Goal: Find specific page/section: Find specific page/section

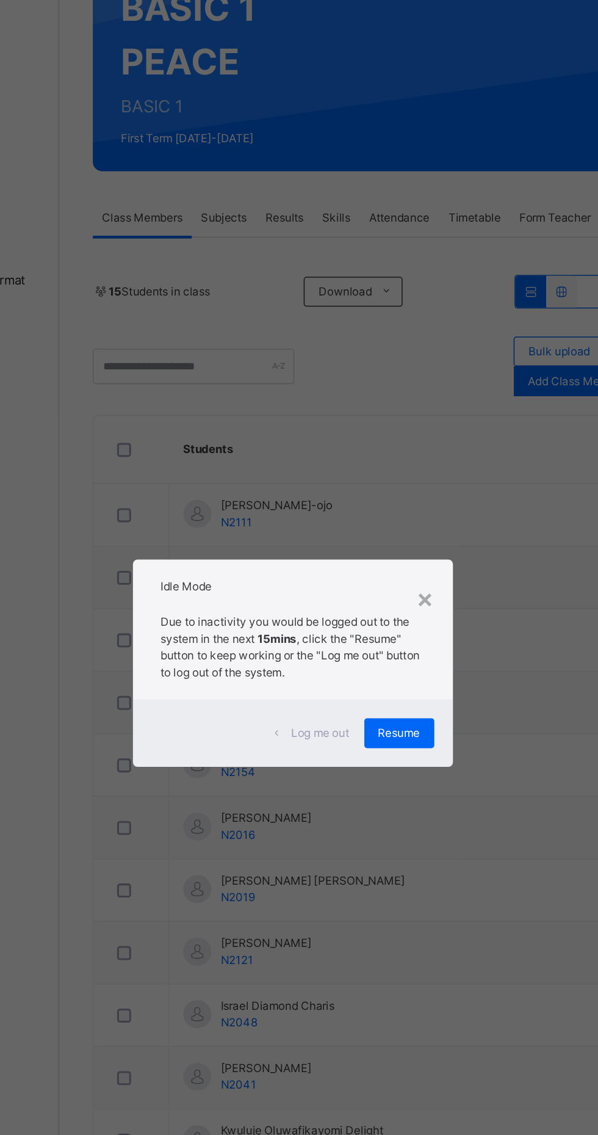
click at [386, 579] on p "Due to inactivity you would be logged out to the system in the next 15mins , cl…" at bounding box center [299, 557] width 173 height 44
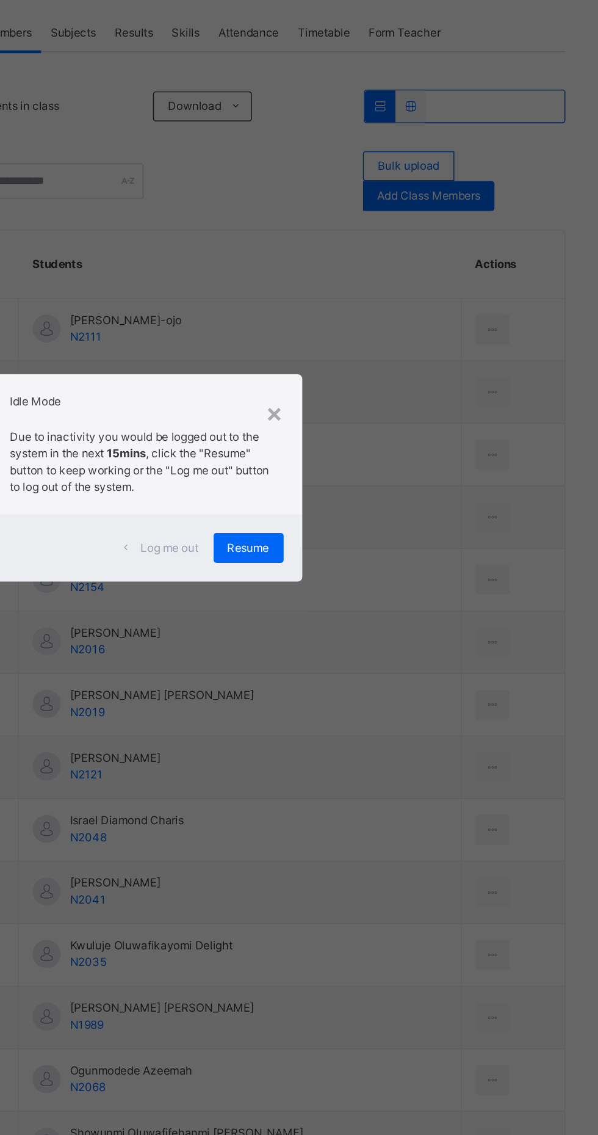
click at [392, 623] on div "Resume" at bounding box center [369, 614] width 46 height 20
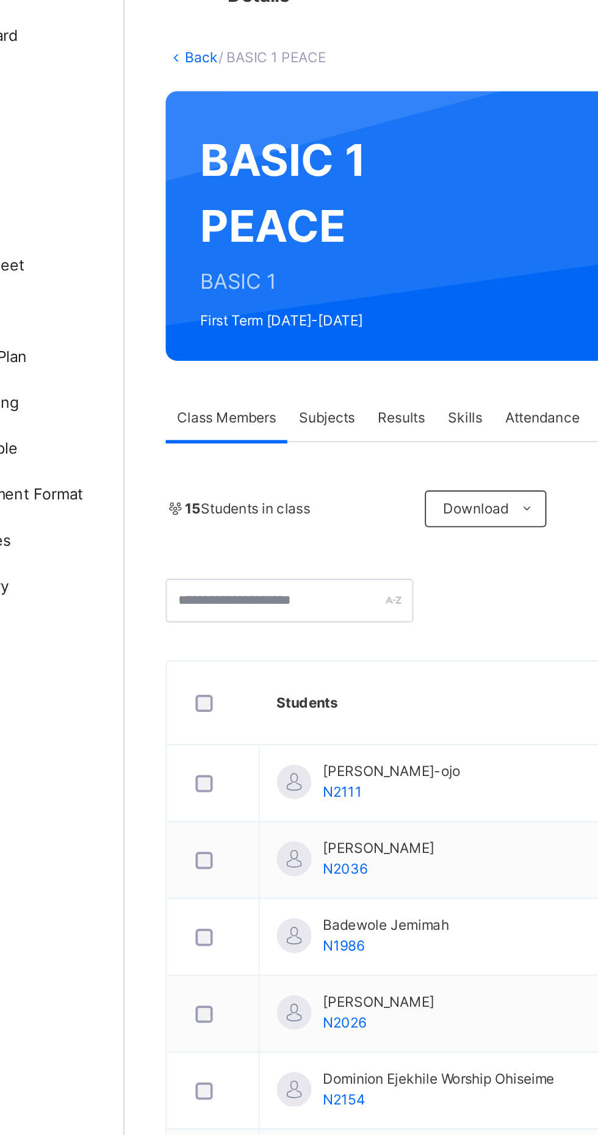
click at [62, 167] on span "Classes" at bounding box center [98, 171] width 98 height 12
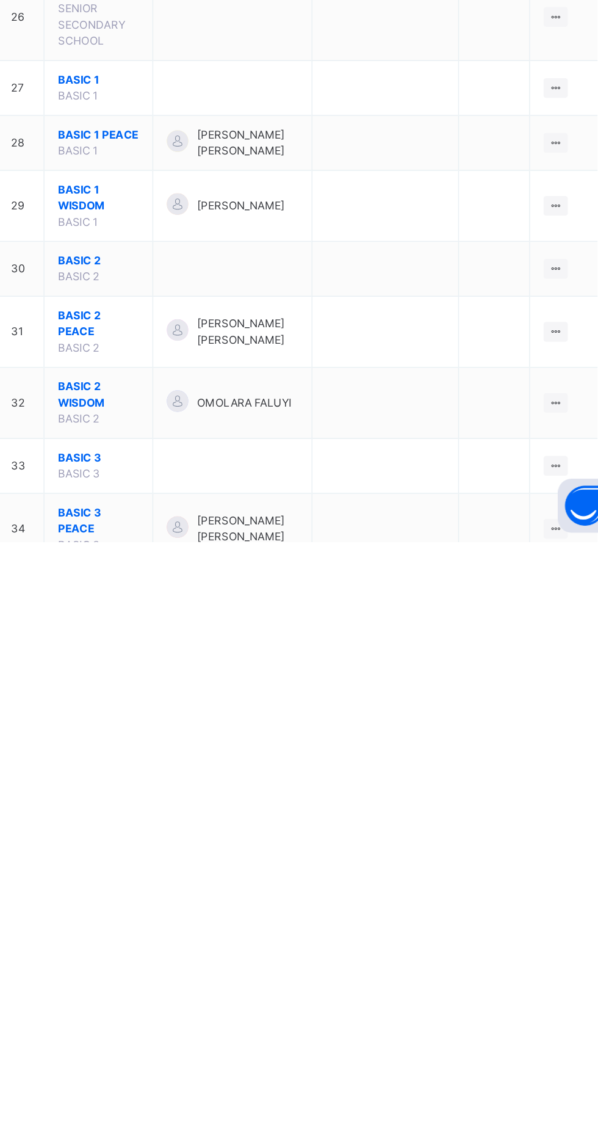
scroll to position [1005, 0]
